Goal: Ask a question: Seek information or help from site administrators or community

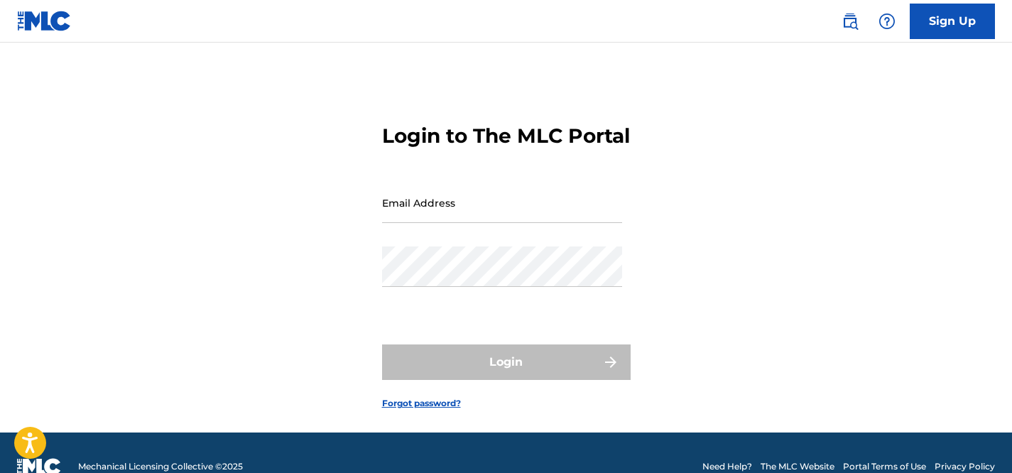
click at [474, 223] on input "Email Address" at bounding box center [502, 202] width 240 height 40
type input "[EMAIL_ADDRESS][DOMAIN_NAME]"
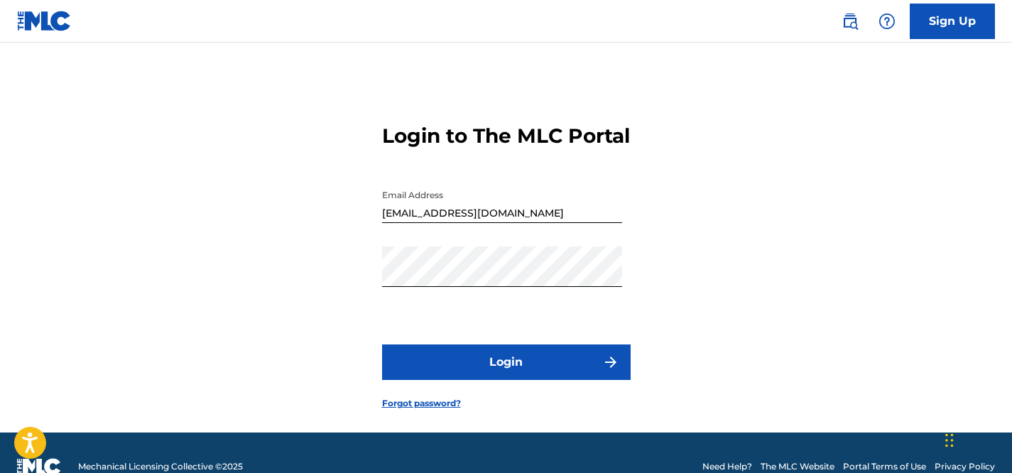
click at [481, 380] on button "Login" at bounding box center [506, 362] width 249 height 36
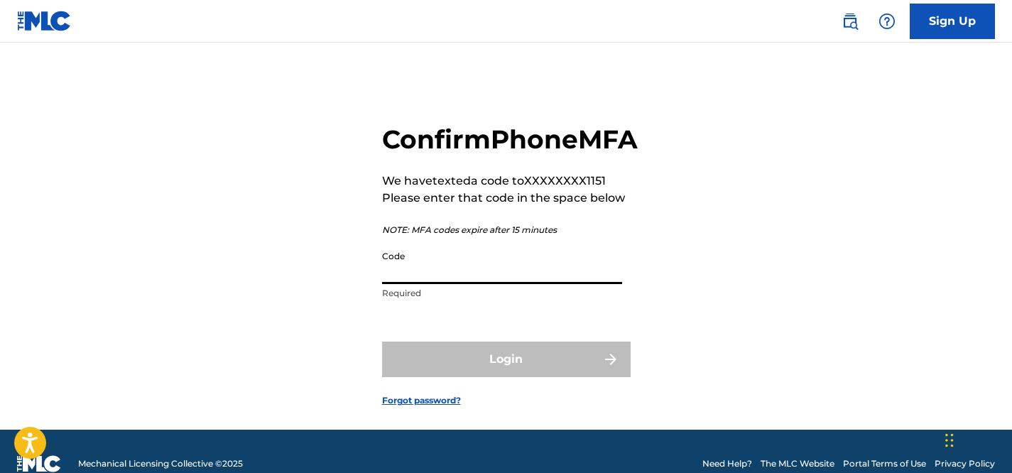
click at [428, 284] on input "Code" at bounding box center [502, 264] width 240 height 40
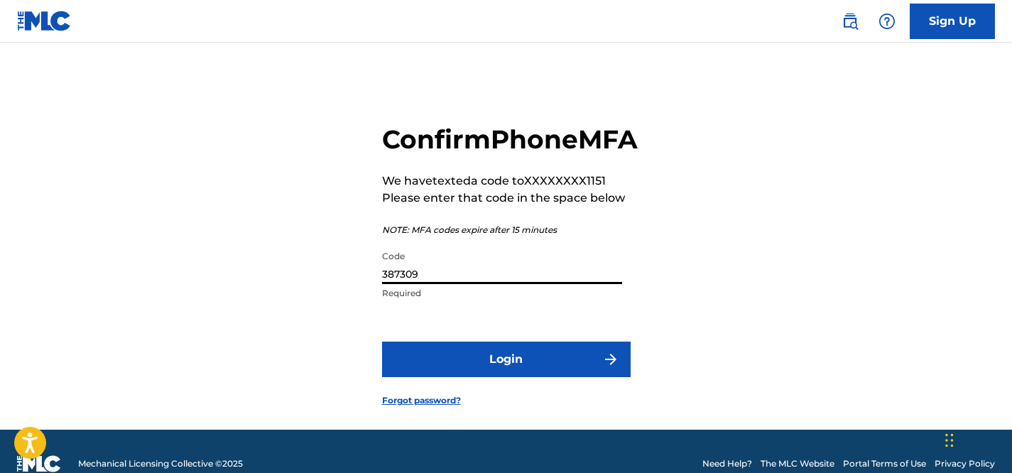
type input "387309"
click at [382, 342] on button "Login" at bounding box center [506, 360] width 249 height 36
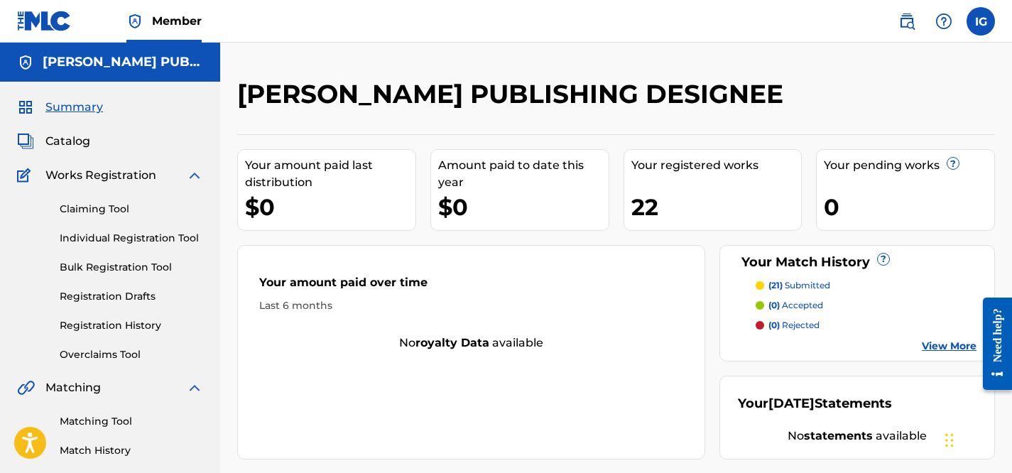
click at [998, 351] on div "Need help?" at bounding box center [997, 334] width 19 height 54
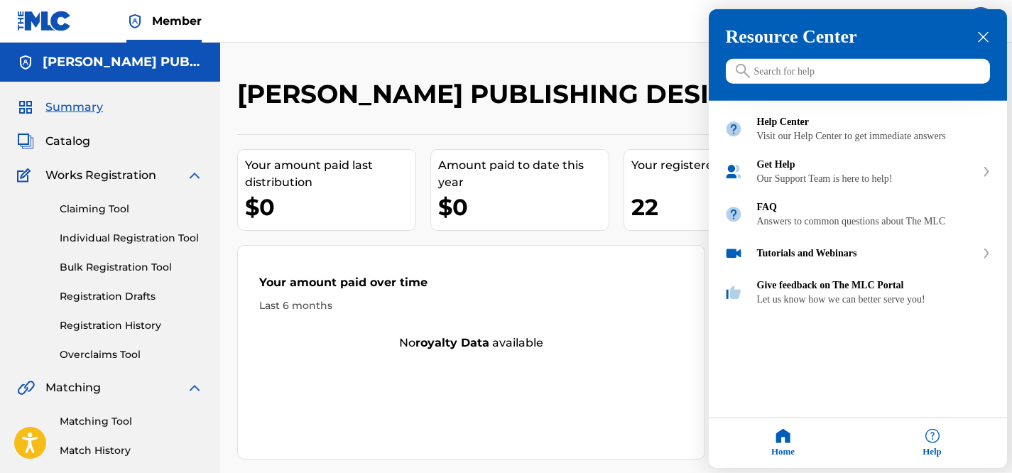
click at [927, 444] on div "Help" at bounding box center [932, 443] width 149 height 50
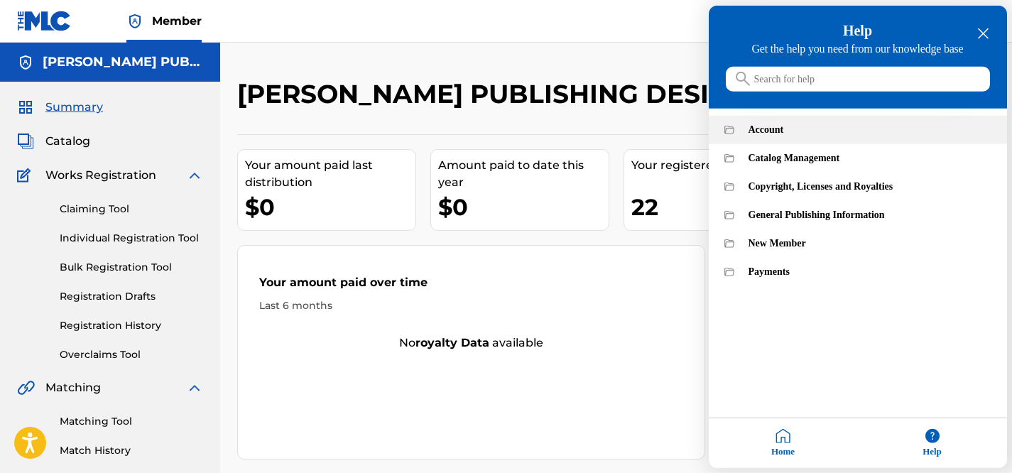
click at [795, 136] on div "Account" at bounding box center [869, 129] width 243 height 11
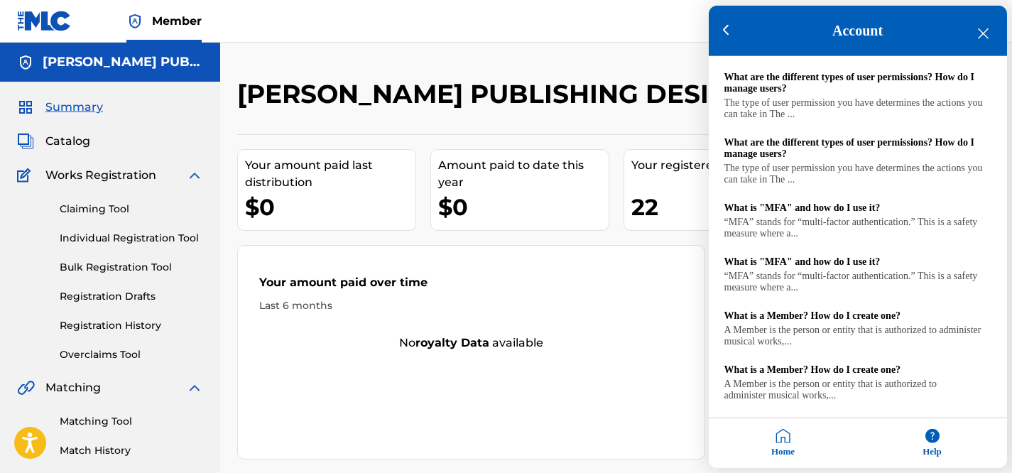
click at [915, 440] on div "Help" at bounding box center [932, 443] width 149 height 50
click at [822, 430] on div "Home" at bounding box center [783, 443] width 149 height 50
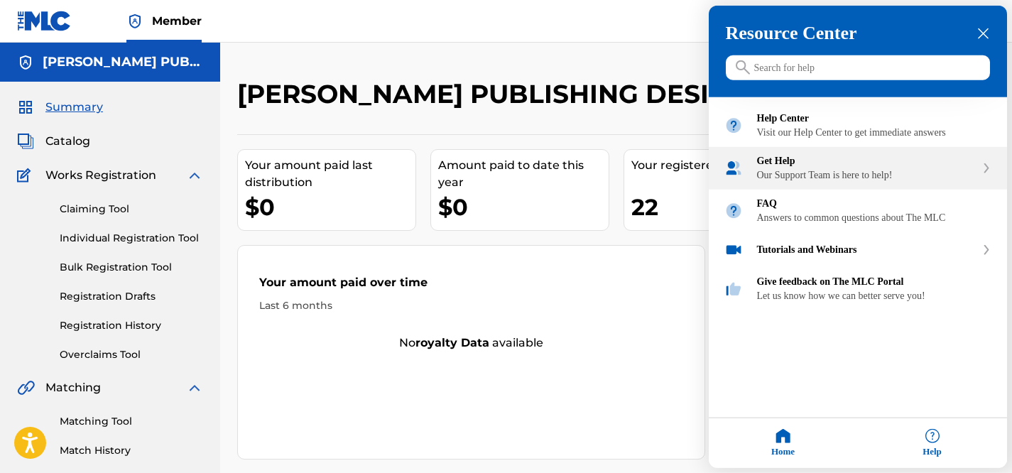
click at [857, 181] on div "Our Support Team is here to help!" at bounding box center [866, 175] width 219 height 11
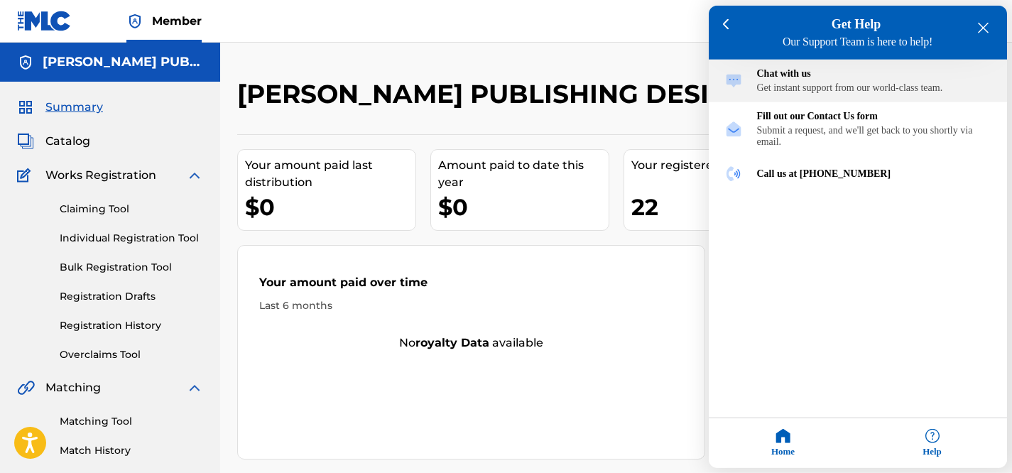
click at [848, 94] on div "Get instant support from our world-class team." at bounding box center [874, 87] width 234 height 11
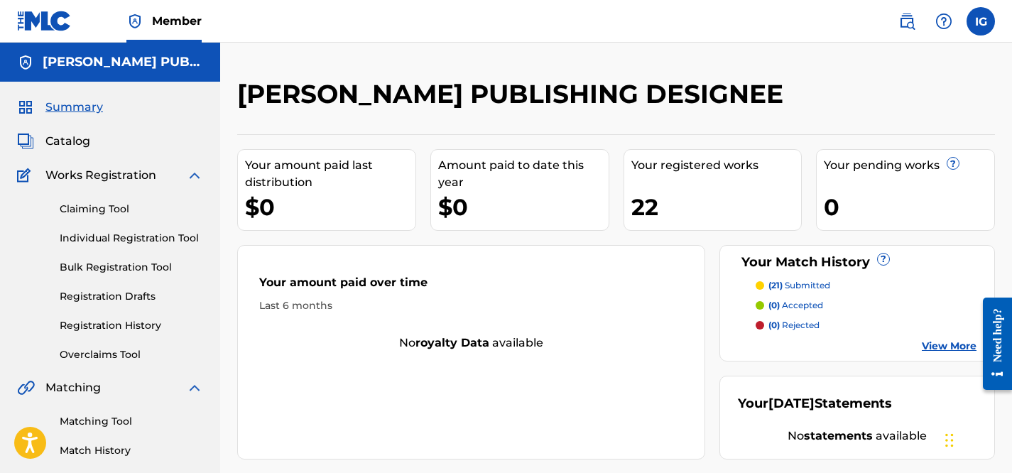
click at [991, 320] on div "Need help?" at bounding box center [997, 334] width 19 height 54
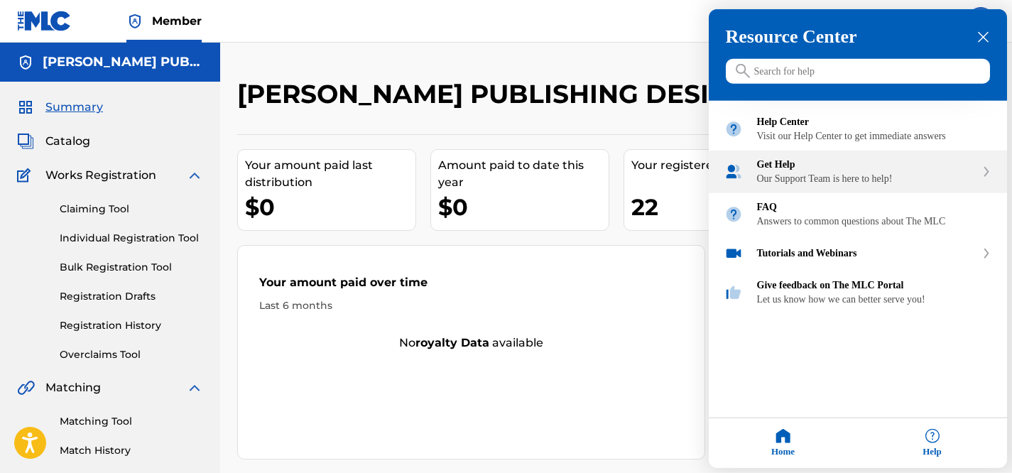
click at [839, 193] on div "Get Help Our Support Team is here to help!" at bounding box center [858, 172] width 298 height 43
